Goal: Transaction & Acquisition: Purchase product/service

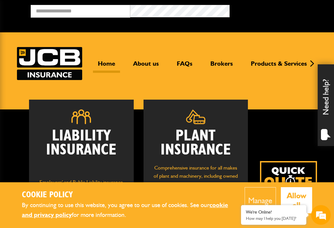
click at [216, 153] on h2 "Plant Insurance" at bounding box center [195, 143] width 85 height 28
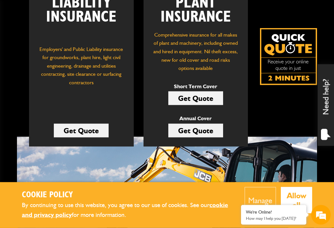
scroll to position [133, 0]
click at [267, 111] on div "Liability Insurance Employers' and Public Liability insurance for groundworks, …" at bounding box center [167, 56] width 300 height 180
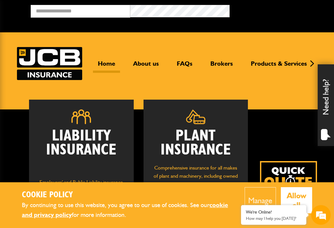
scroll to position [0, 0]
click at [202, 143] on h2 "Plant Insurance" at bounding box center [195, 143] width 85 height 28
click at [204, 138] on h2 "Plant Insurance" at bounding box center [195, 143] width 85 height 28
click at [279, 89] on header "Home About us FAQs Brokers Products & Services Construction insurance Car and c…" at bounding box center [167, 70] width 334 height 77
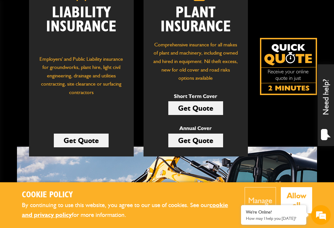
scroll to position [122, 0]
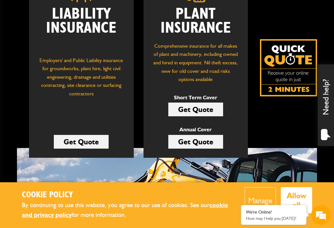
click at [203, 107] on link "Get Quote" at bounding box center [195, 109] width 55 height 14
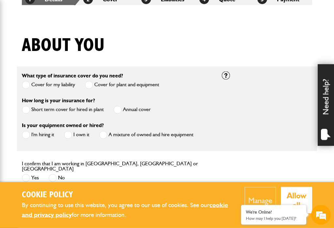
scroll to position [136, 0]
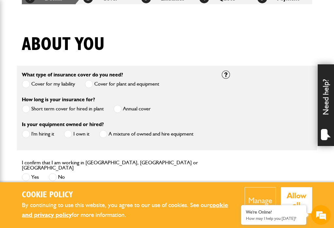
click at [23, 134] on span at bounding box center [26, 134] width 8 height 8
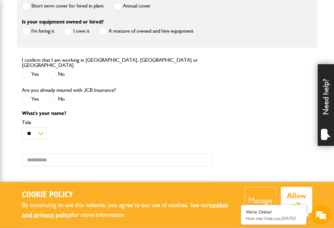
scroll to position [239, 0]
click at [22, 70] on span at bounding box center [26, 74] width 8 height 8
click at [51, 96] on span at bounding box center [53, 99] width 8 height 8
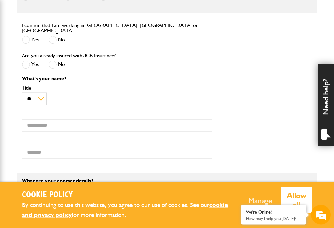
scroll to position [275, 0]
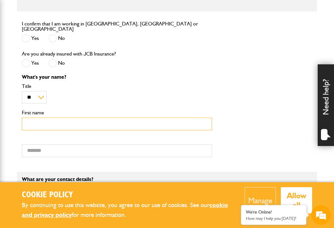
click at [63, 121] on input "First name" at bounding box center [117, 123] width 190 height 13
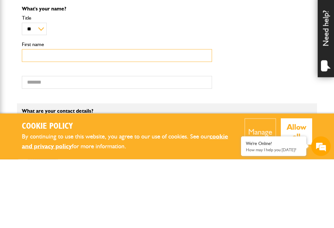
scroll to position [0, 0]
type input "*******"
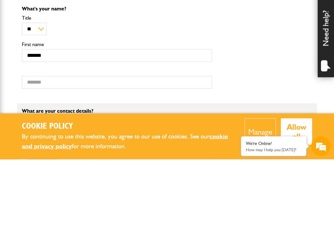
click at [48, 95] on form "What type of insurance cover do you need? Cover for my liability Cover for plan…" at bounding box center [167, 216] width 290 height 579
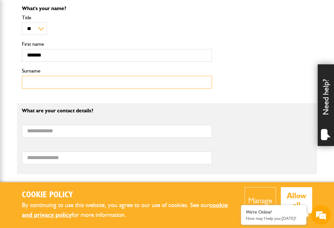
click at [62, 79] on input "Surname" at bounding box center [117, 82] width 190 height 13
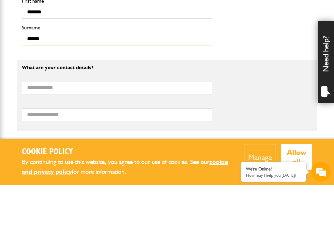
type input "******"
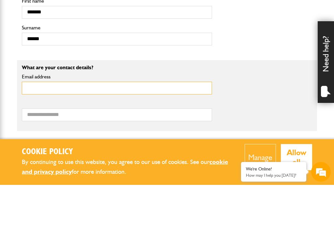
click at [88, 125] on input "Email address" at bounding box center [117, 131] width 190 height 13
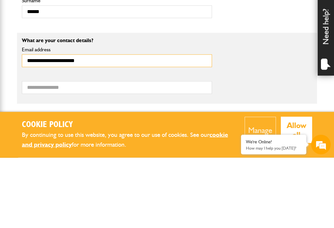
type input "**********"
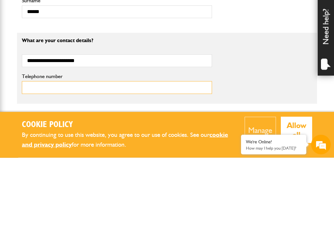
click at [85, 151] on input "Telephone number" at bounding box center [117, 157] width 190 height 13
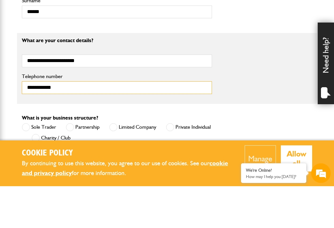
scroll to position [374, 0]
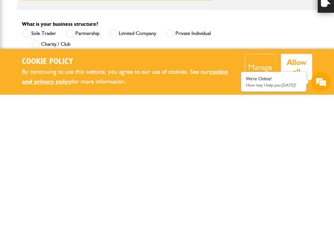
type input "**********"
click at [27, 162] on span at bounding box center [26, 166] width 8 height 8
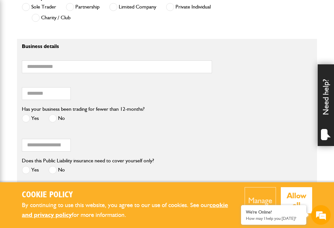
scroll to position [535, 0]
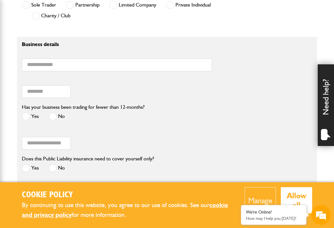
click at [25, 115] on span at bounding box center [26, 116] width 8 height 8
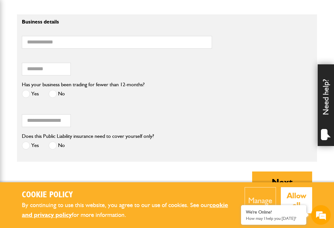
scroll to position [566, 0]
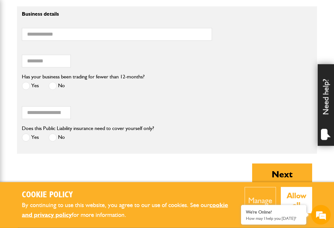
click at [23, 135] on span at bounding box center [26, 137] width 8 height 8
click at [272, 170] on button "Next" at bounding box center [282, 173] width 60 height 21
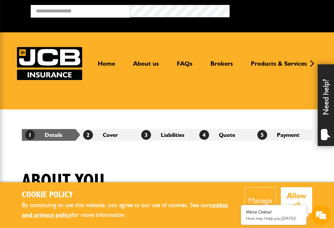
scroll to position [576, 0]
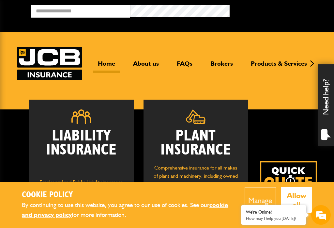
scroll to position [122, 0]
